Goal: Task Accomplishment & Management: Use online tool/utility

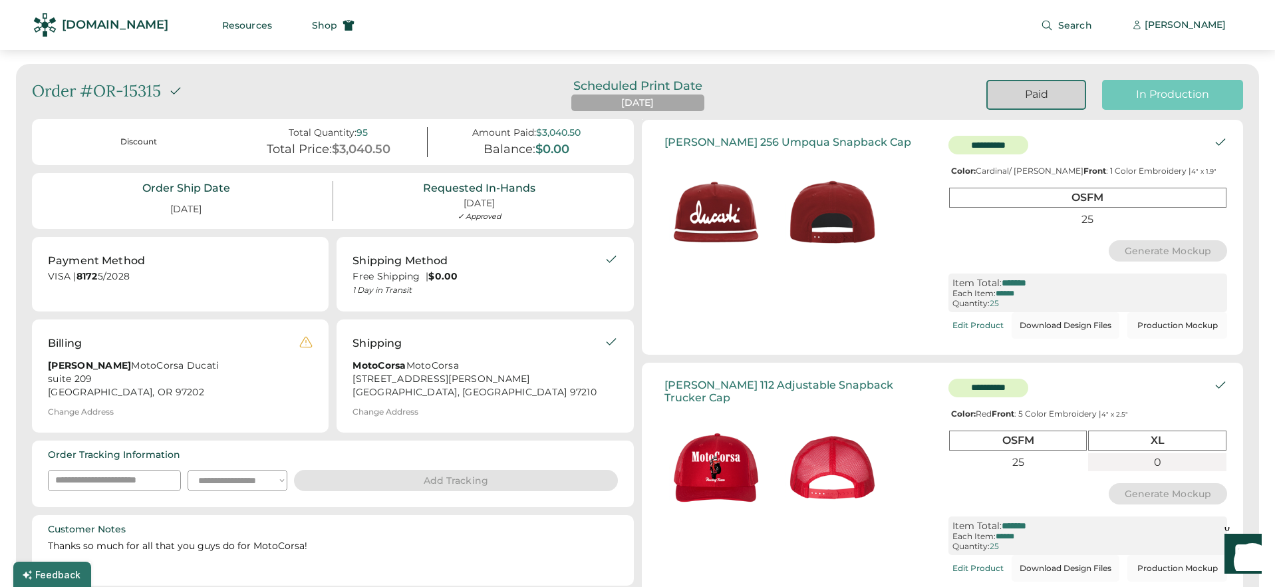
click at [1152, 100] on div "In Production" at bounding box center [1172, 94] width 109 height 15
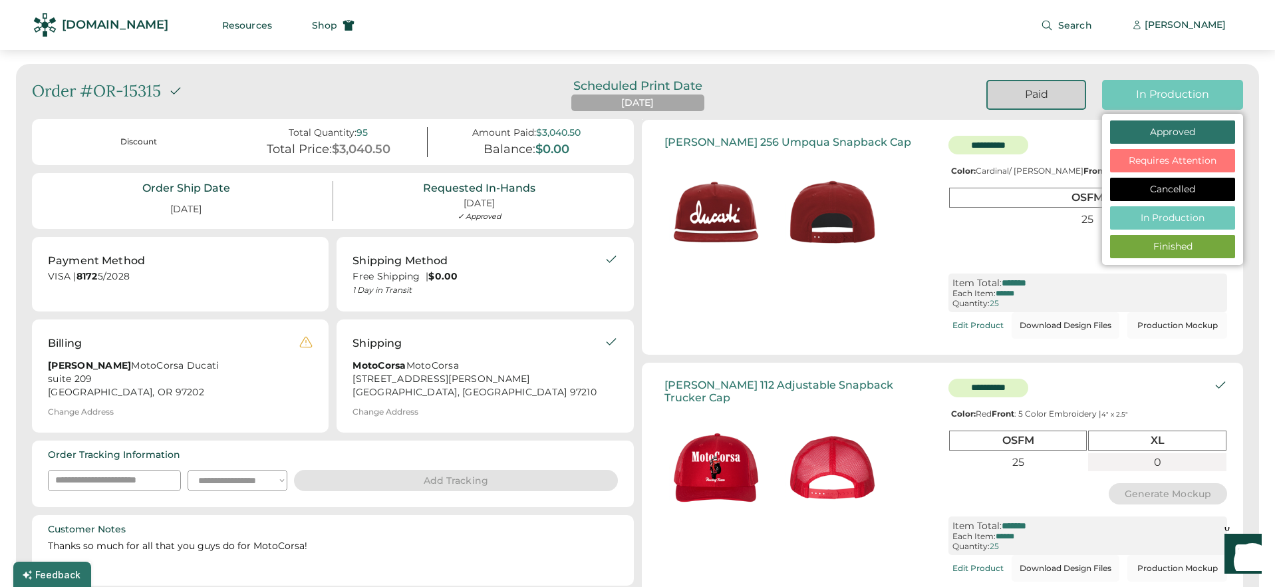
click at [1132, 250] on div "Finished" at bounding box center [1172, 246] width 101 height 13
select select "**********"
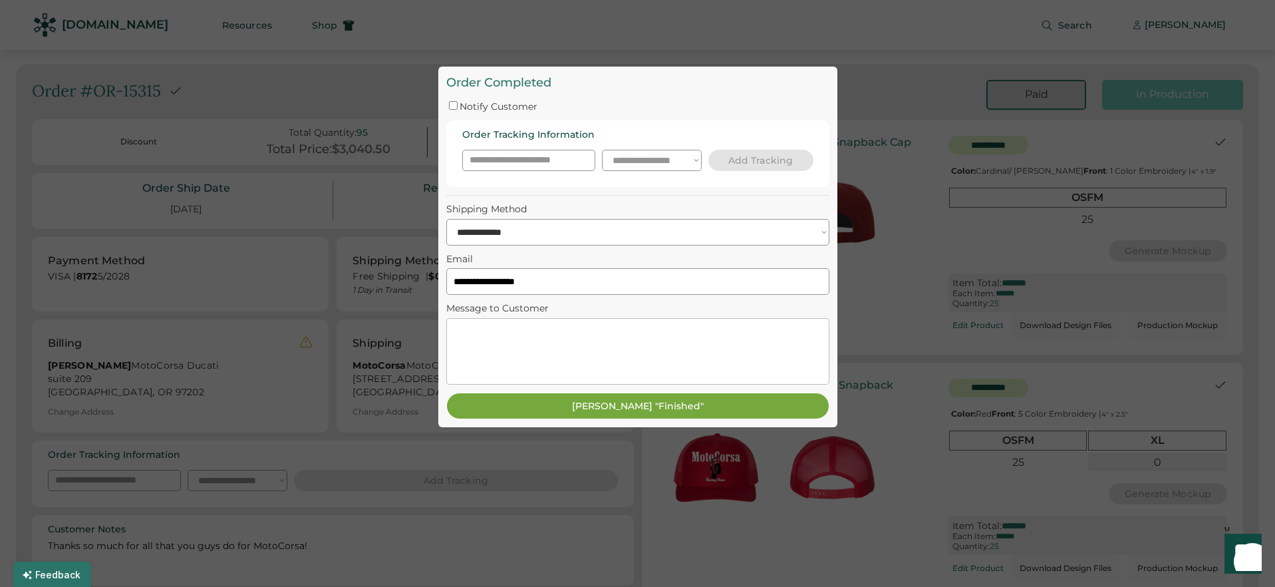
click at [456, 110] on div "Notify Customer" at bounding box center [637, 105] width 383 height 13
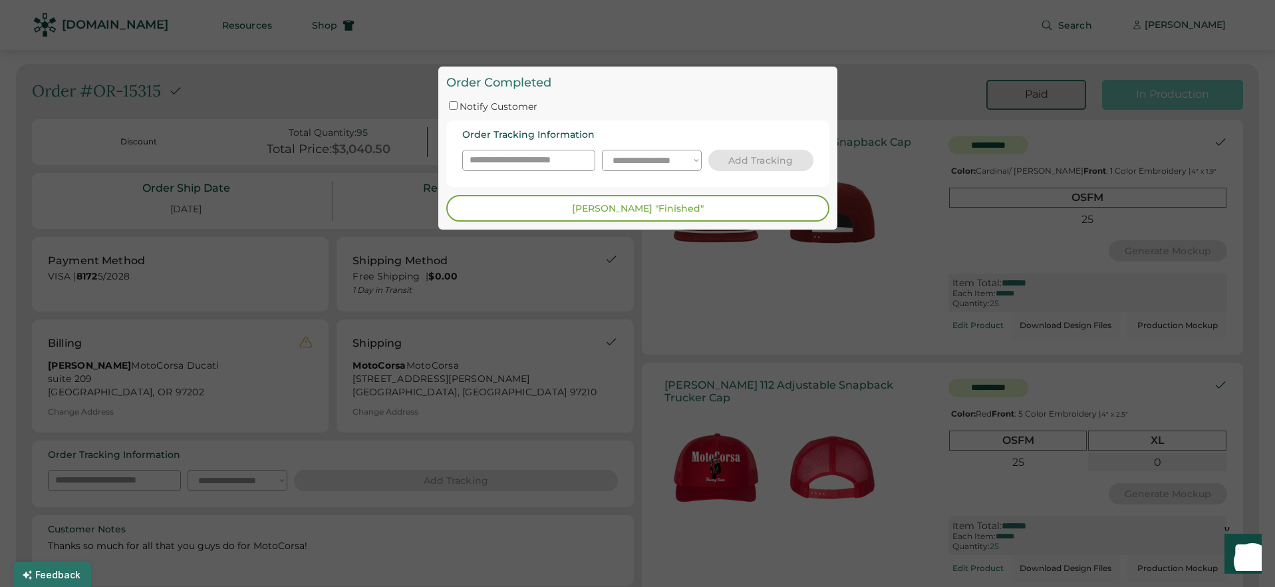
click at [590, 214] on button "[PERSON_NAME] "Finished"" at bounding box center [637, 208] width 383 height 27
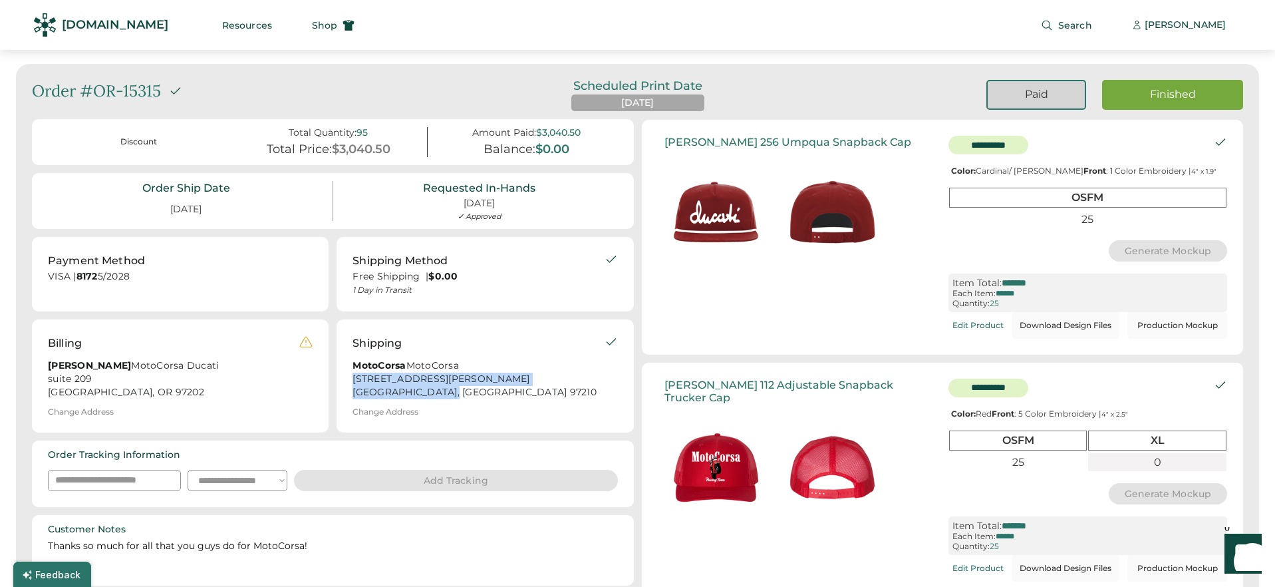
drag, startPoint x: 350, startPoint y: 390, endPoint x: 460, endPoint y: 413, distance: 112.2
click at [460, 413] on div "Shipping MotoCorsa MotoCorsa 2170 Northwest Wilson Street Portland, OR 97210 Ch…" at bounding box center [485, 375] width 297 height 113
copy div "2170 Northwest Wilson Street Portland, OR 97210"
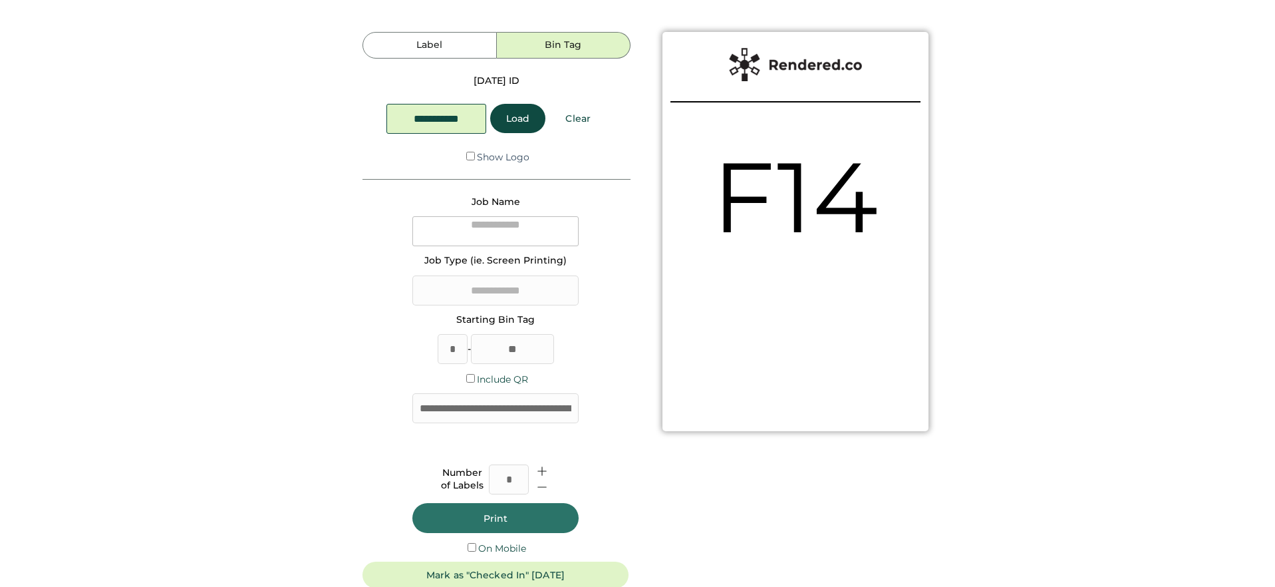
type textarea "**********"
type input "***"
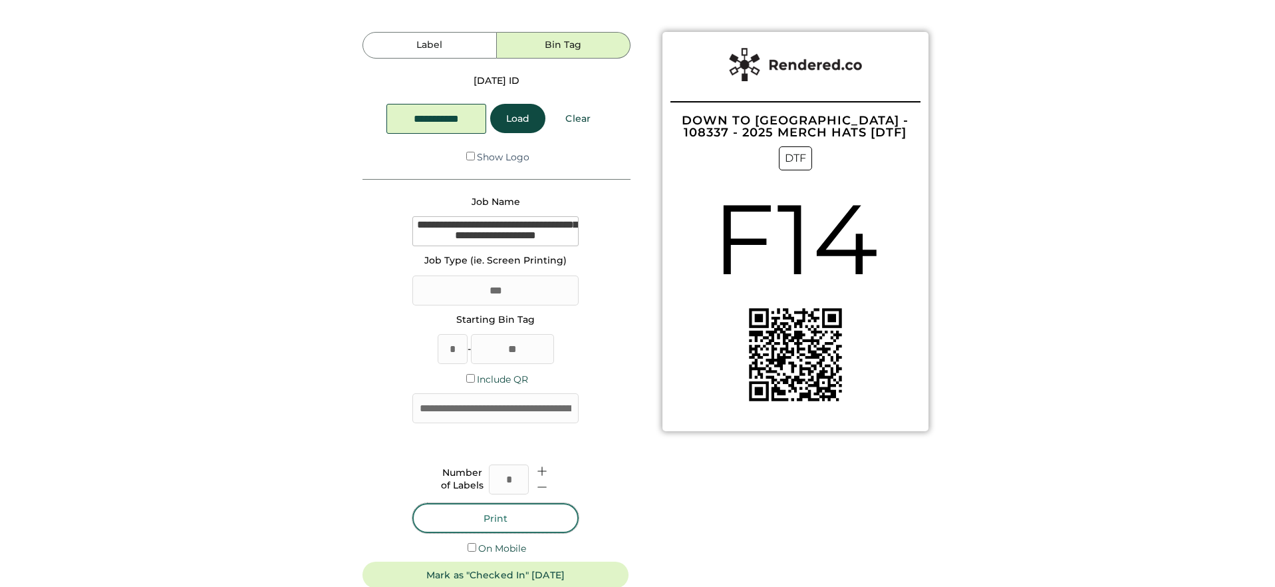
click at [524, 516] on button "Print" at bounding box center [495, 518] width 166 height 30
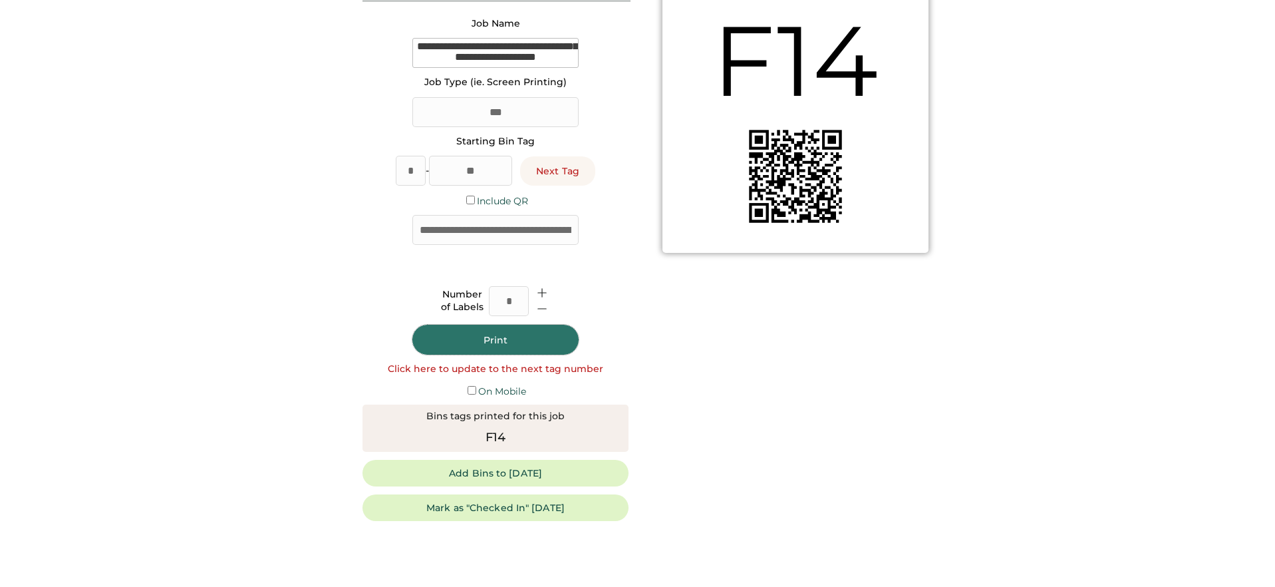
scroll to position [261, 0]
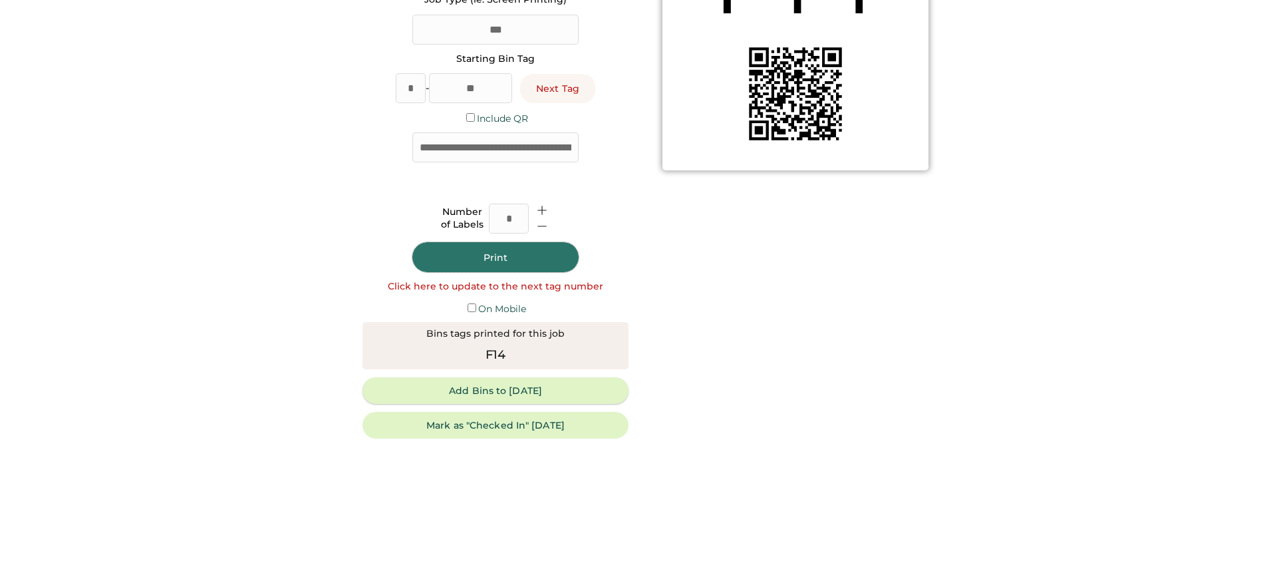
click at [484, 396] on button "Add Bins to Monday" at bounding box center [496, 390] width 266 height 27
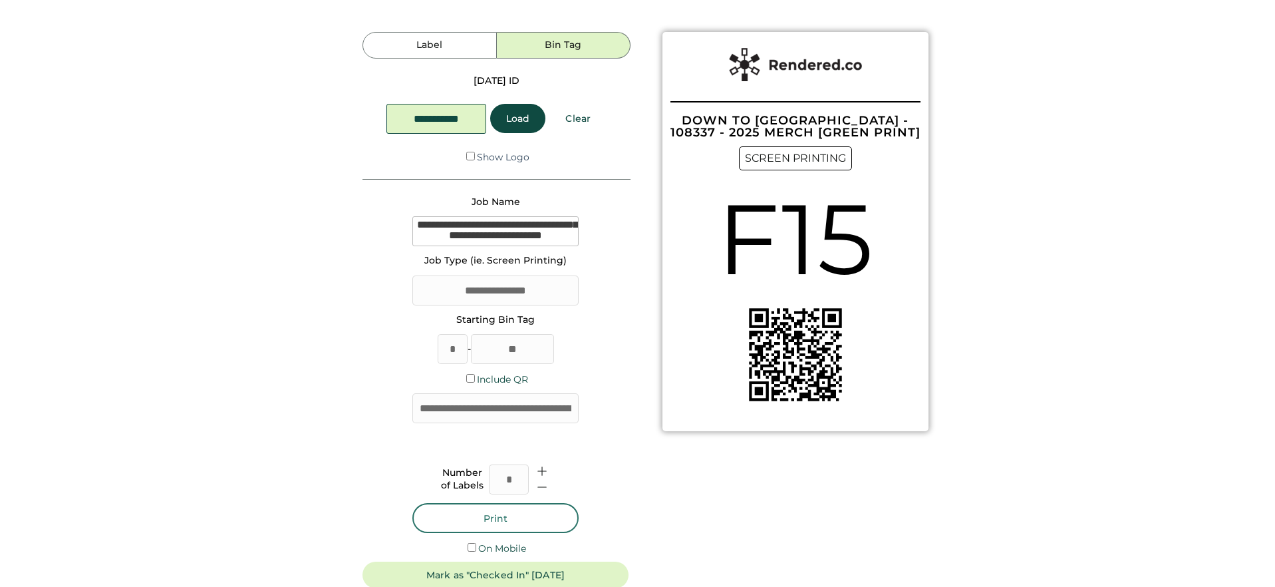
click at [519, 523] on button "Print" at bounding box center [495, 518] width 166 height 30
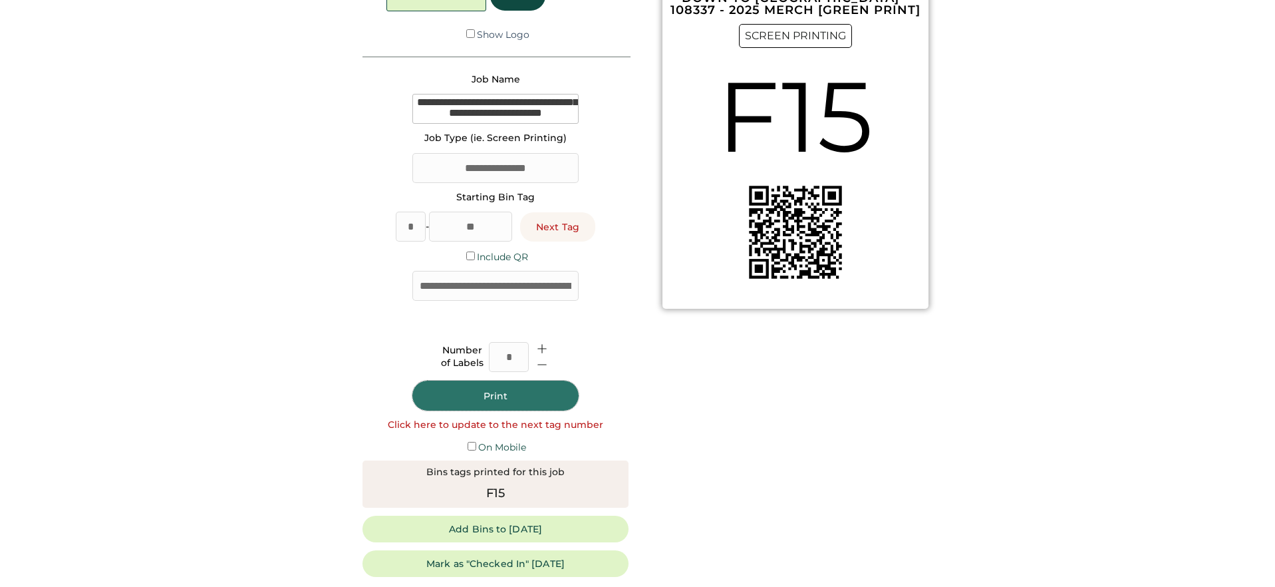
scroll to position [125, 0]
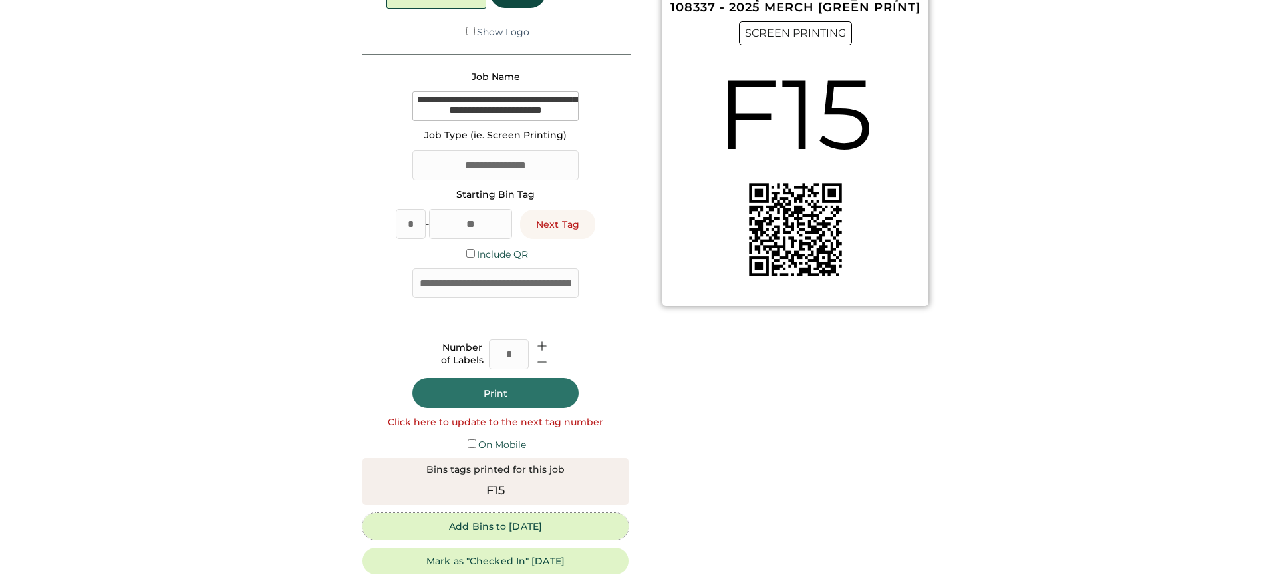
click at [506, 525] on button "Add Bins to Monday" at bounding box center [496, 526] width 266 height 27
click at [515, 400] on button "Print" at bounding box center [495, 393] width 166 height 30
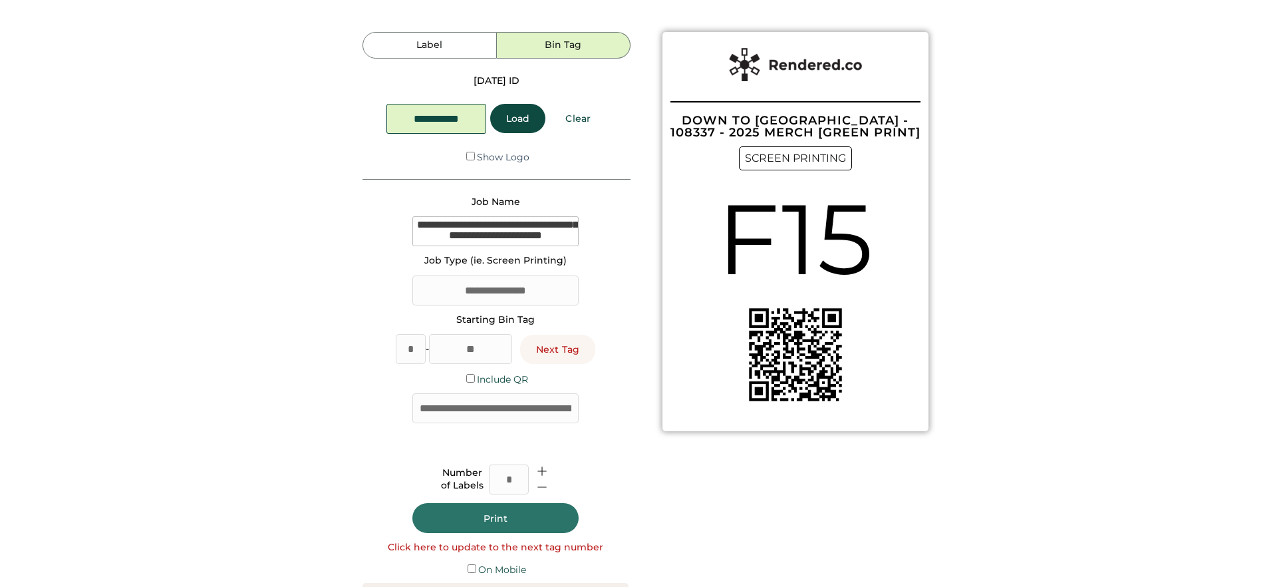
scroll to position [0, 0]
click at [523, 523] on button "Print" at bounding box center [495, 518] width 166 height 30
